Goal: Navigation & Orientation: Find specific page/section

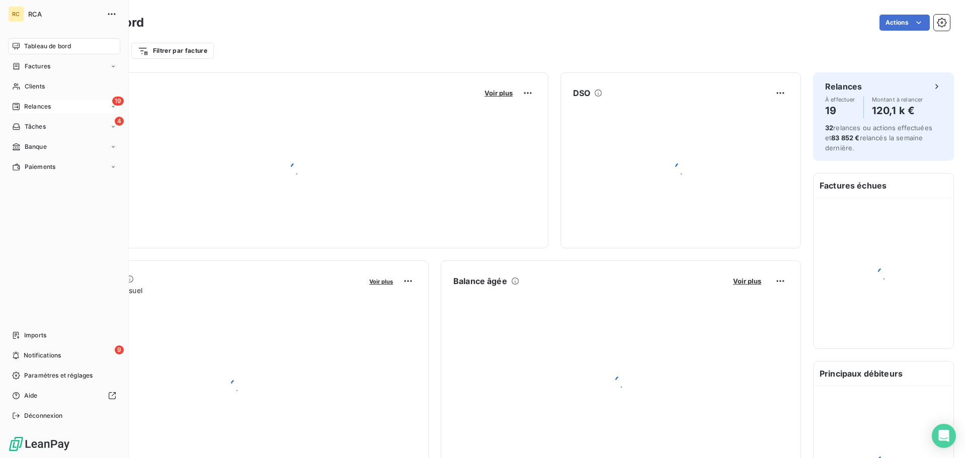
click at [43, 110] on span "Relances" at bounding box center [37, 106] width 27 height 9
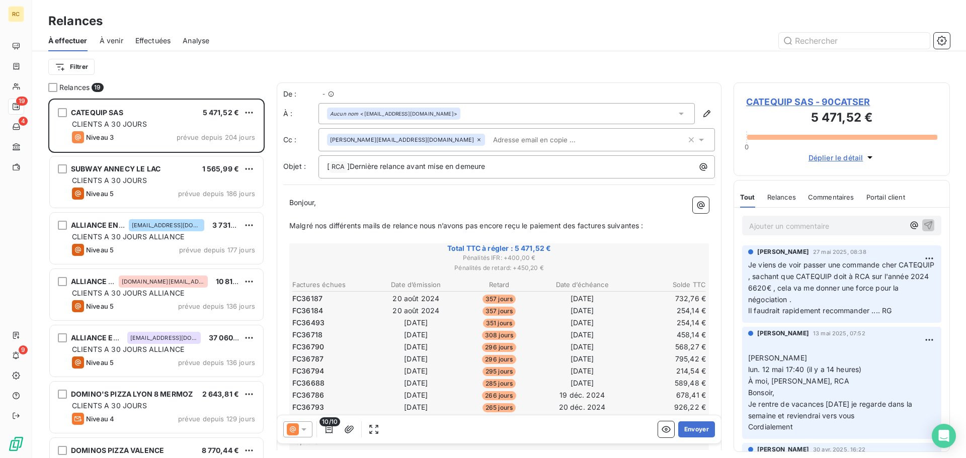
scroll to position [352, 209]
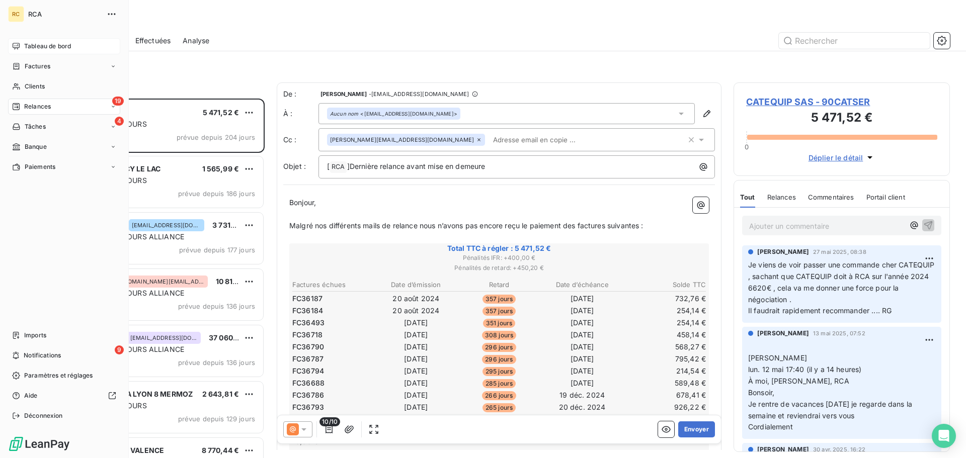
drag, startPoint x: 33, startPoint y: 55, endPoint x: 33, endPoint y: 49, distance: 5.5
click at [33, 50] on nav "Tableau de bord Factures Clients 19 Relances 4 Tâches Banque Paiements" at bounding box center [64, 106] width 112 height 137
click at [33, 44] on span "Tableau de bord" at bounding box center [47, 46] width 47 height 9
